Goal: Transaction & Acquisition: Purchase product/service

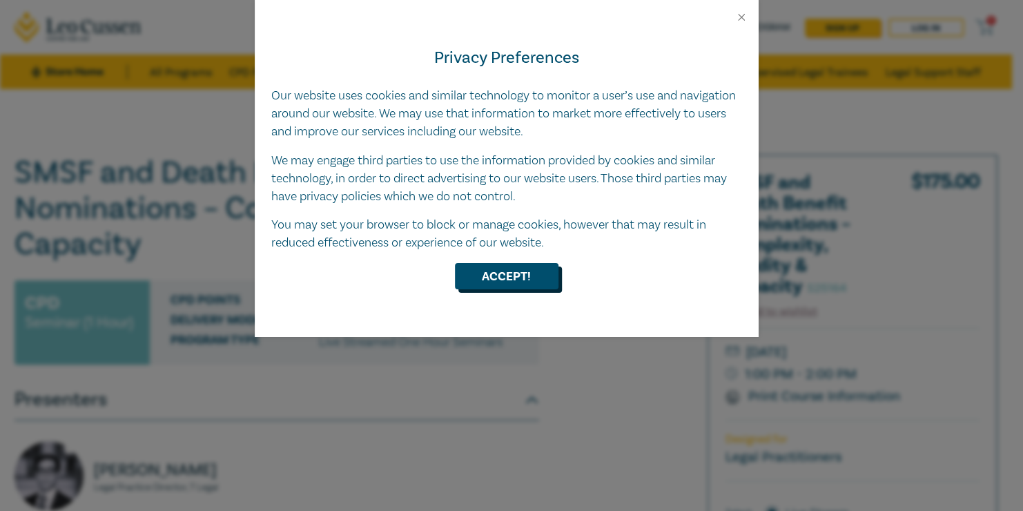
click at [505, 277] on button "Accept!" at bounding box center [507, 276] width 104 height 26
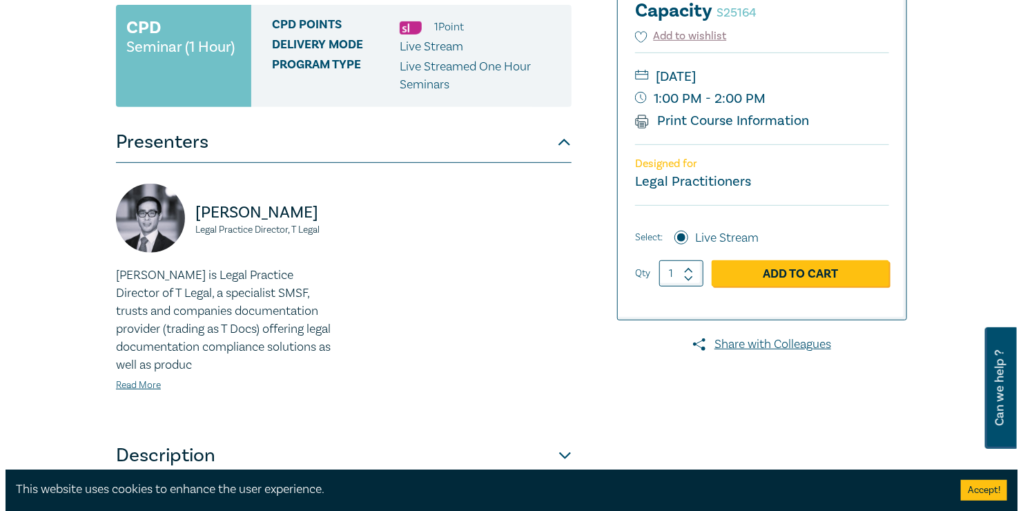
scroll to position [276, 0]
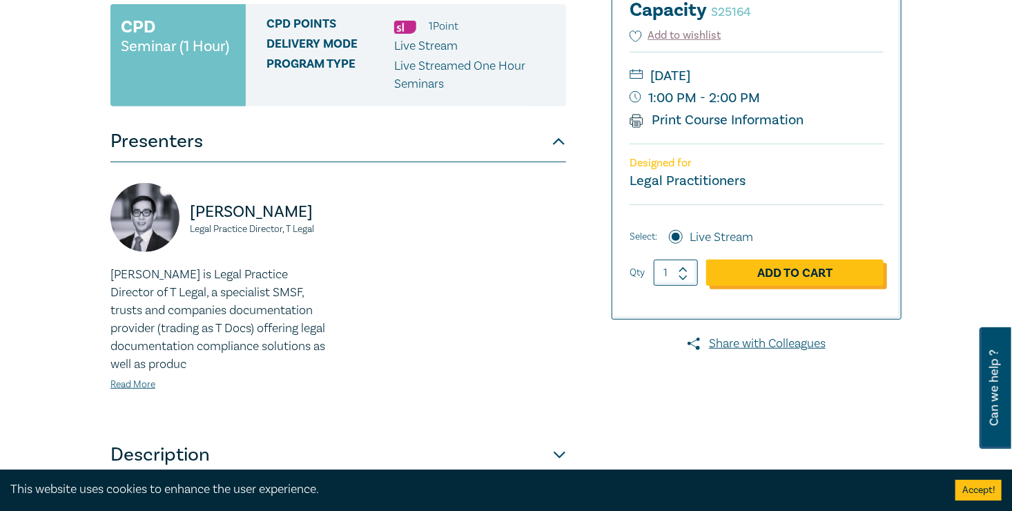
click at [882, 271] on link "Add to Cart" at bounding box center [794, 273] width 177 height 26
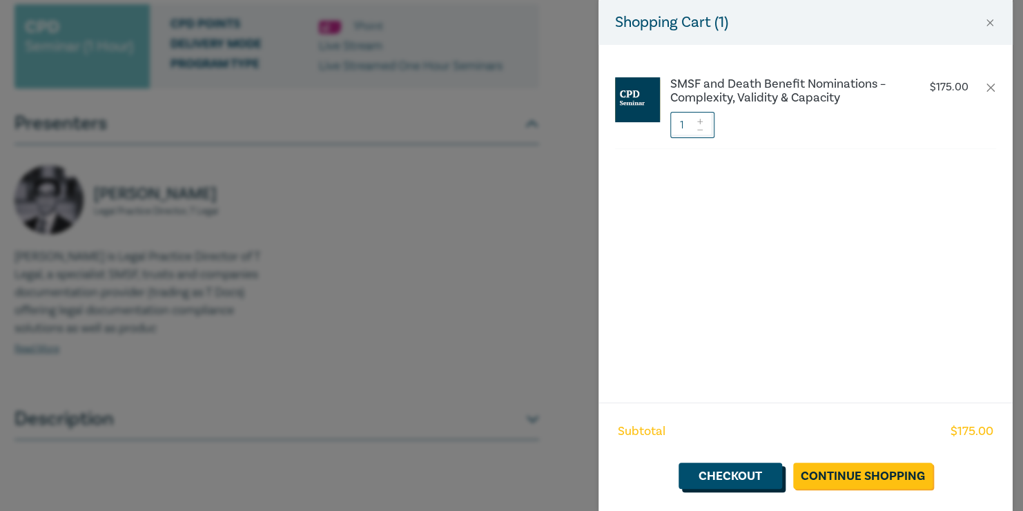
click at [713, 476] on link "Checkout" at bounding box center [731, 476] width 104 height 26
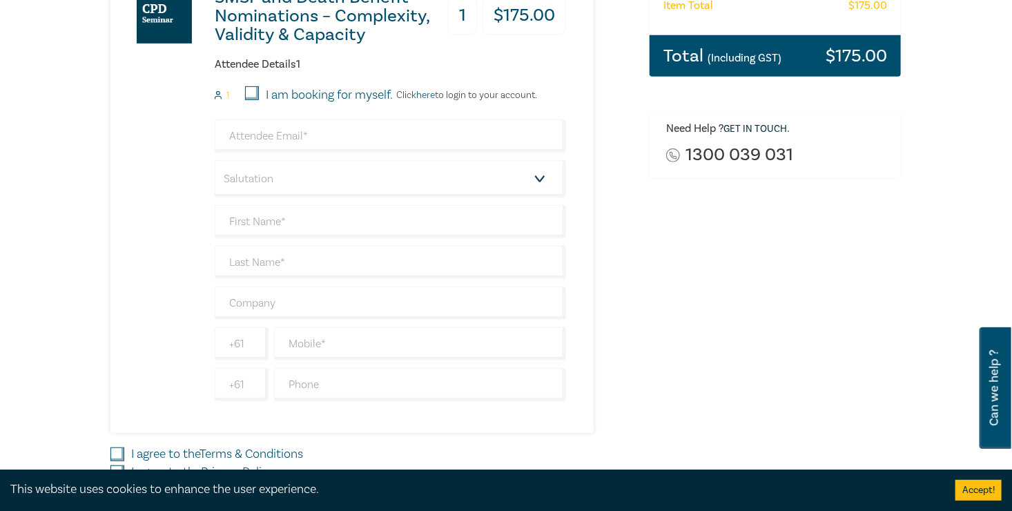
scroll to position [414, 0]
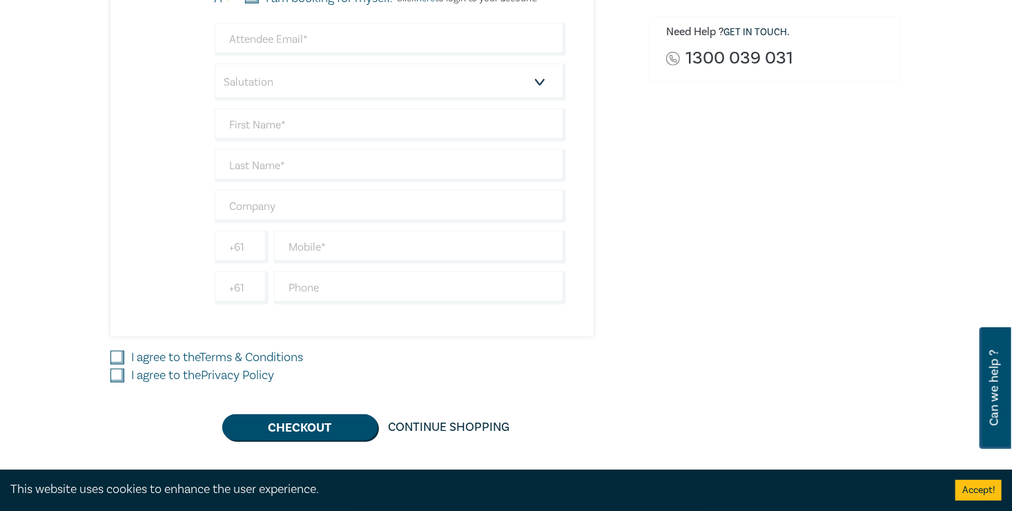
click at [110, 354] on input "I agree to the Terms & Conditions" at bounding box center [117, 358] width 14 height 14
checkbox input "true"
click at [110, 372] on input "I agree to the Privacy Policy" at bounding box center [117, 376] width 14 height 14
checkbox input "true"
click at [250, 428] on button "Checkout" at bounding box center [299, 427] width 155 height 26
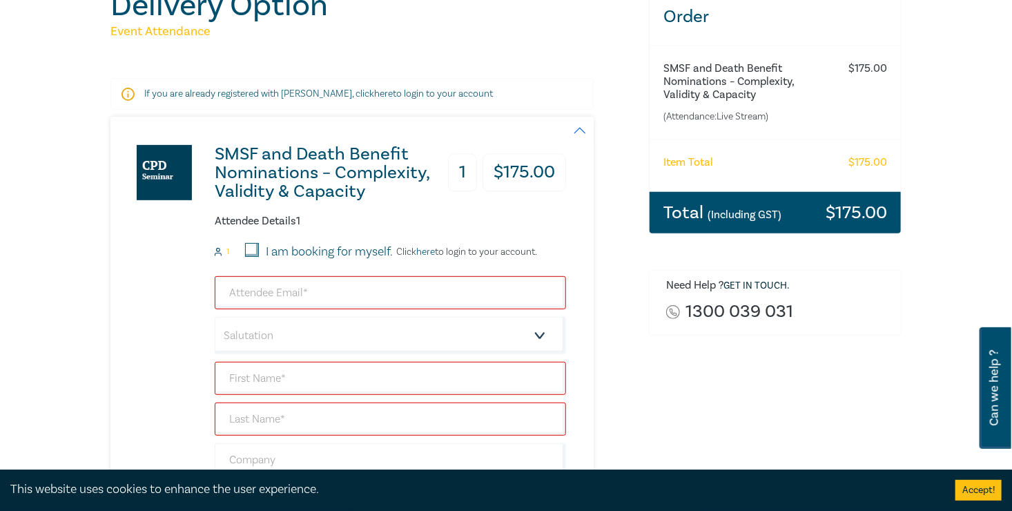
scroll to position [276, 0]
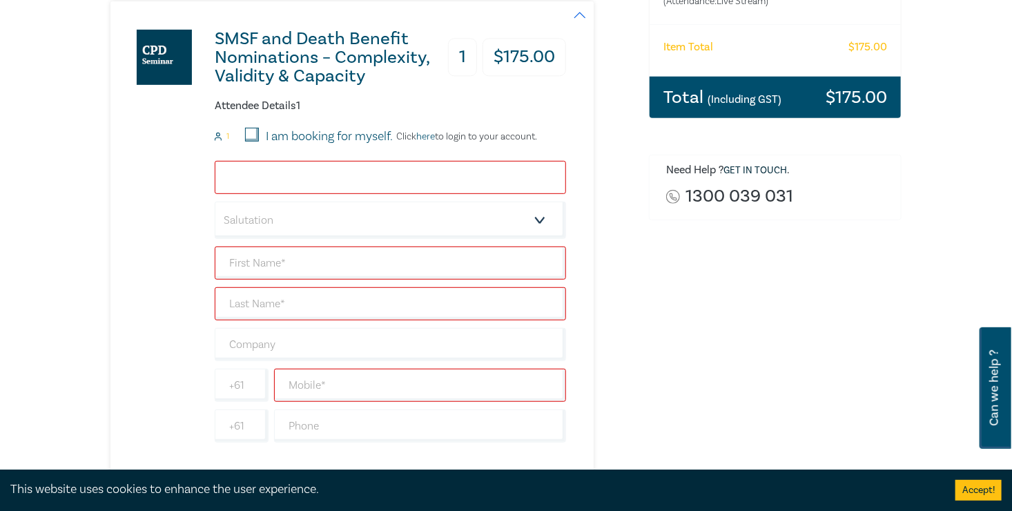
click at [215, 168] on input "email" at bounding box center [390, 177] width 351 height 33
type input "[EMAIL_ADDRESS][DOMAIN_NAME]"
type input "[PERSON_NAME]"
type input "Domasevicius-[PERSON_NAME]"
type input "Music lovers"
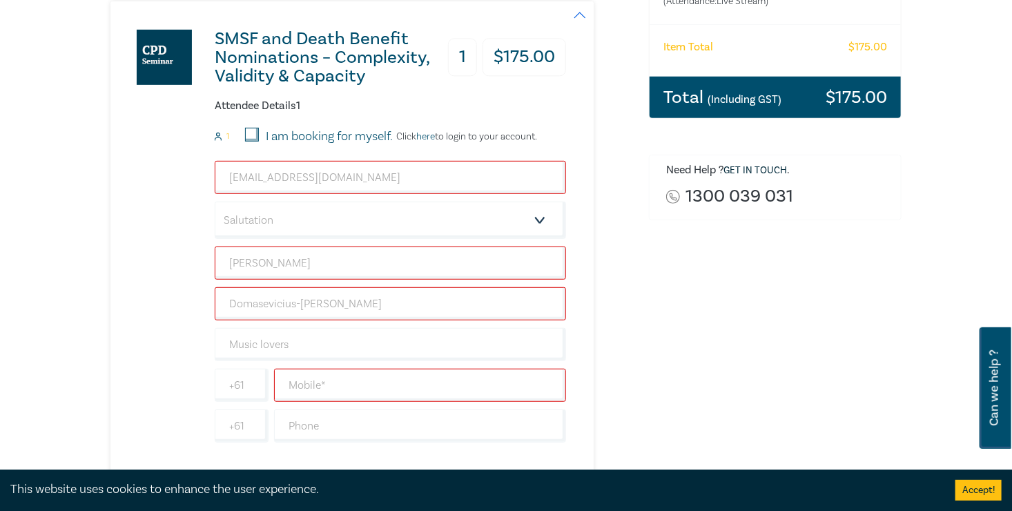
click at [592, 287] on div "SMSF and Death Benefit Nominations – Complexity, Validity & Capacity 1 $ 175.00…" at bounding box center [371, 237] width 522 height 473
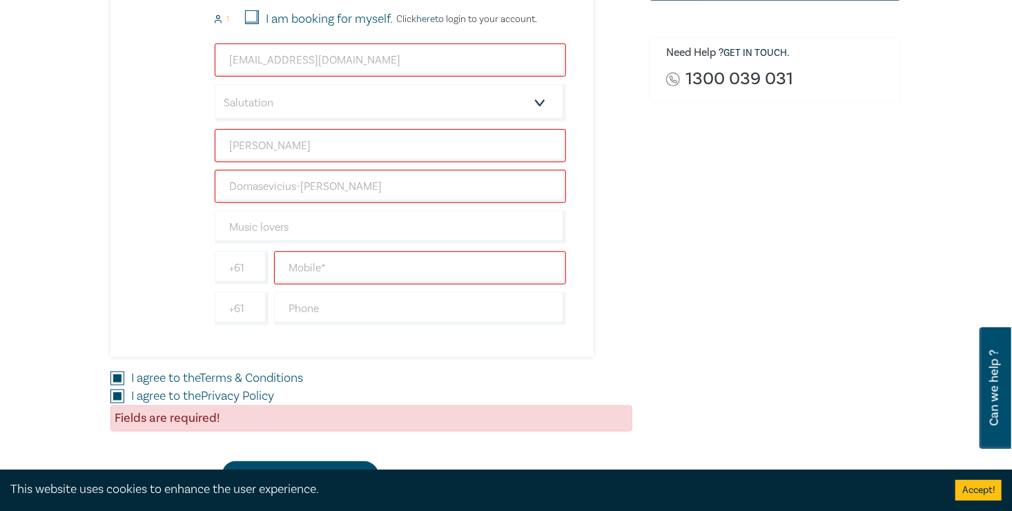
scroll to position [414, 0]
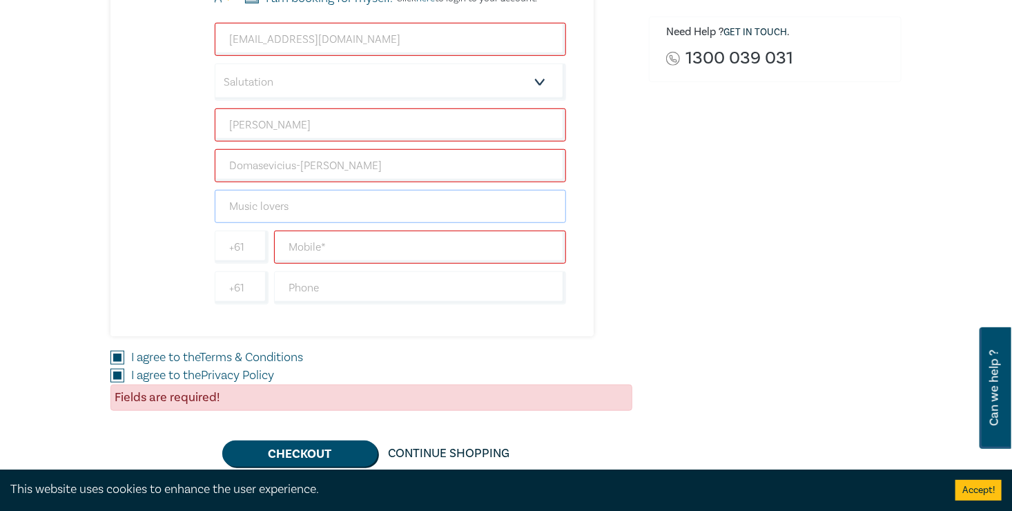
click at [216, 198] on input "Music lovers" at bounding box center [390, 206] width 351 height 33
drag, startPoint x: 216, startPoint y: 198, endPoint x: 126, endPoint y: 191, distance: 90.1
click at [215, 196] on input "Music lovers" at bounding box center [390, 206] width 351 height 33
drag, startPoint x: 691, startPoint y: 273, endPoint x: 676, endPoint y: 266, distance: 17.0
click at [691, 273] on div "Order SMSF and Death Benefit Nominations – Complexity, Validity & Capacity (Att…" at bounding box center [775, 100] width 269 height 733
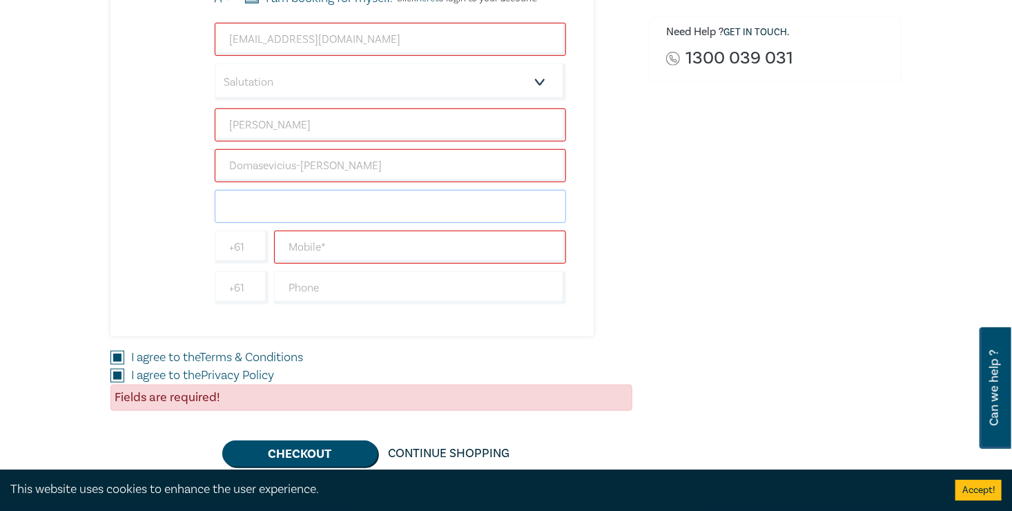
click at [215, 207] on input "text" at bounding box center [390, 206] width 351 height 33
type input "Somerswood International Probate Lawyers"
click at [274, 252] on input "text" at bounding box center [420, 247] width 292 height 33
type input "0421005123"
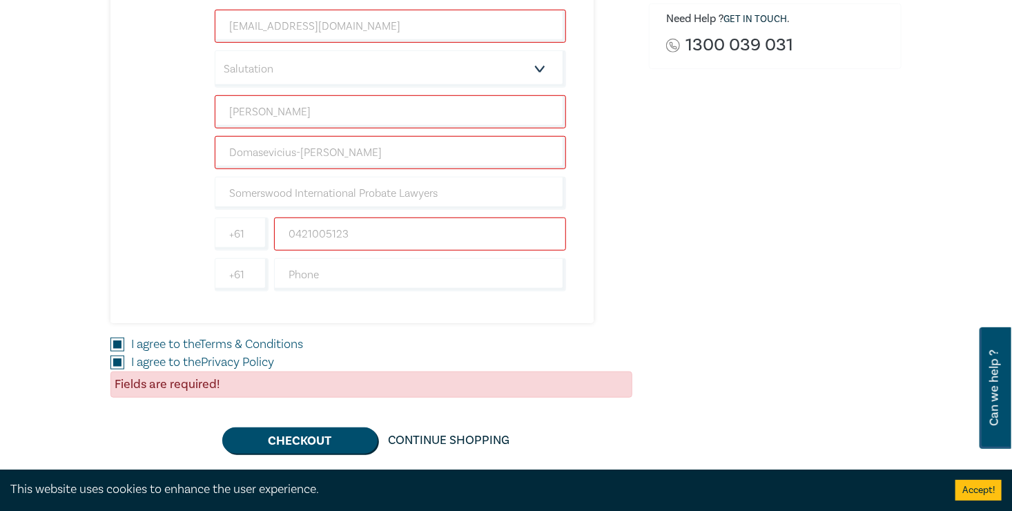
scroll to position [345, 0]
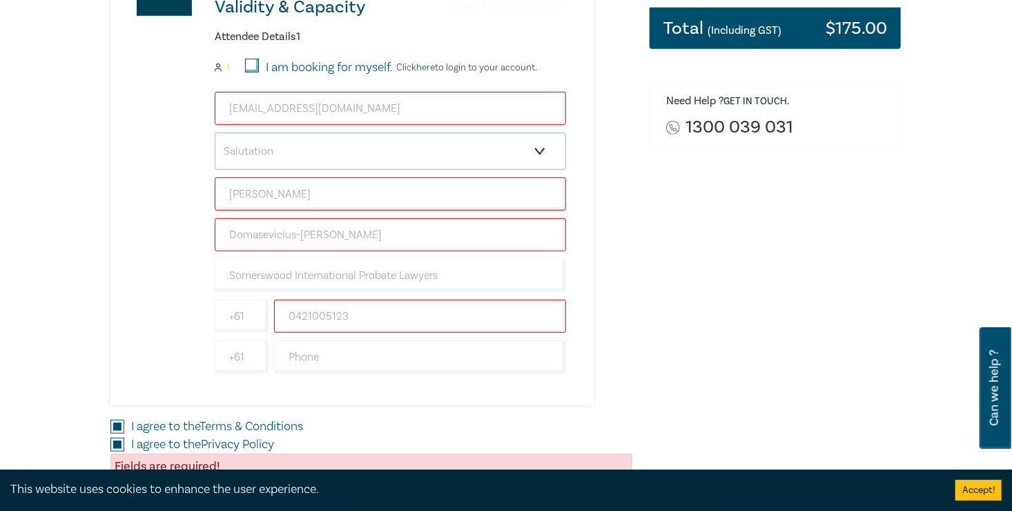
click at [444, 152] on select "Salutation Mr. Mrs. Ms. Miss Dr. Prof. Other" at bounding box center [390, 151] width 351 height 37
select select "Mr."
click at [215, 133] on select "Salutation Mr. Mrs. Ms. Miss Dr. Prof. Other" at bounding box center [390, 151] width 351 height 37
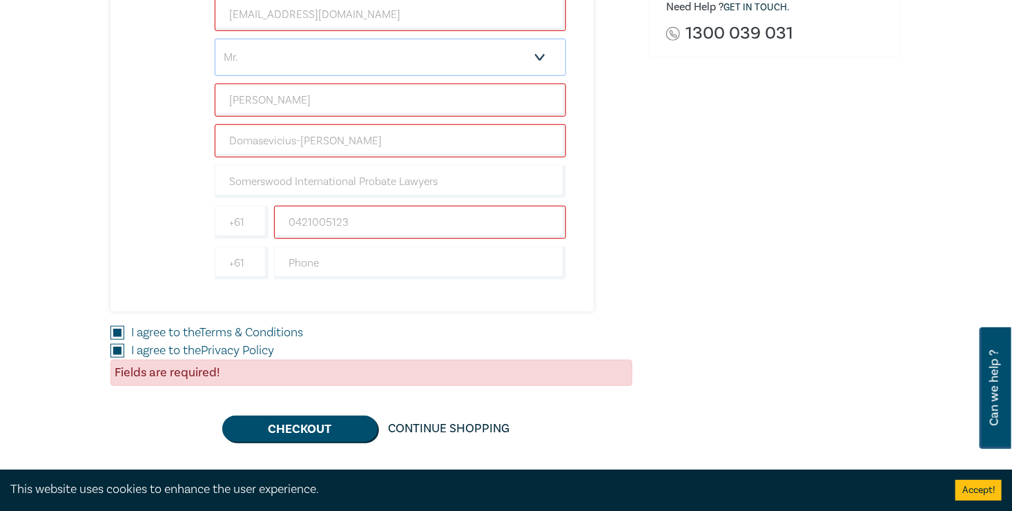
scroll to position [552, 0]
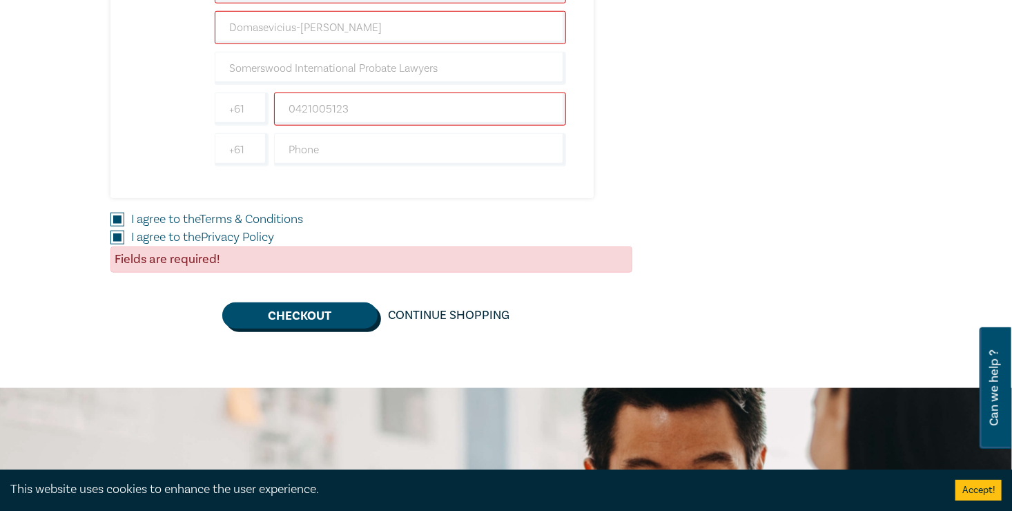
click at [266, 311] on button "Checkout" at bounding box center [299, 315] width 155 height 26
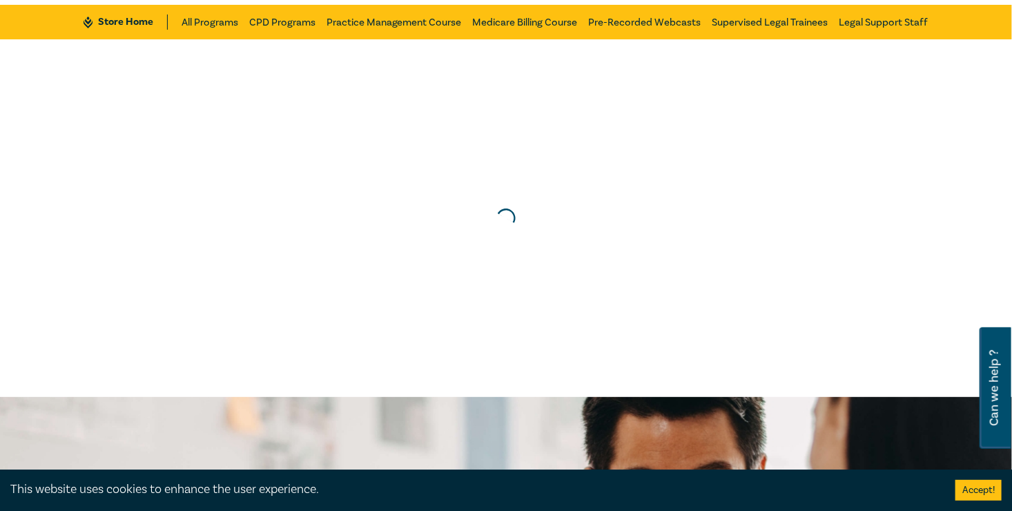
scroll to position [0, 0]
